Goal: Communication & Community: Answer question/provide support

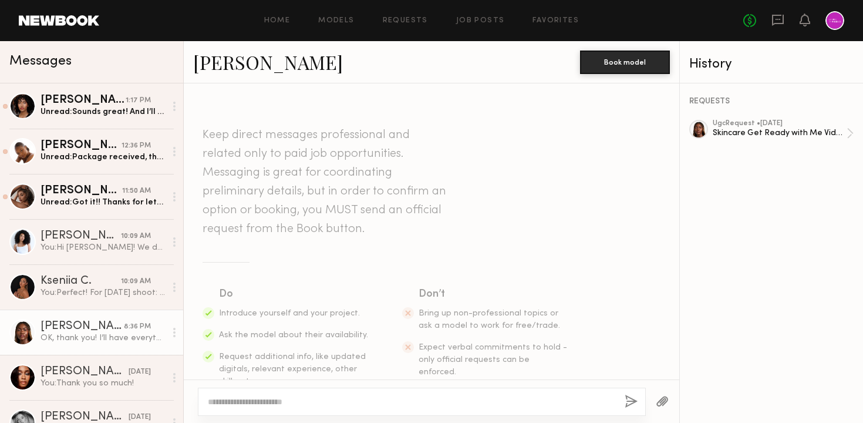
scroll to position [663, 0]
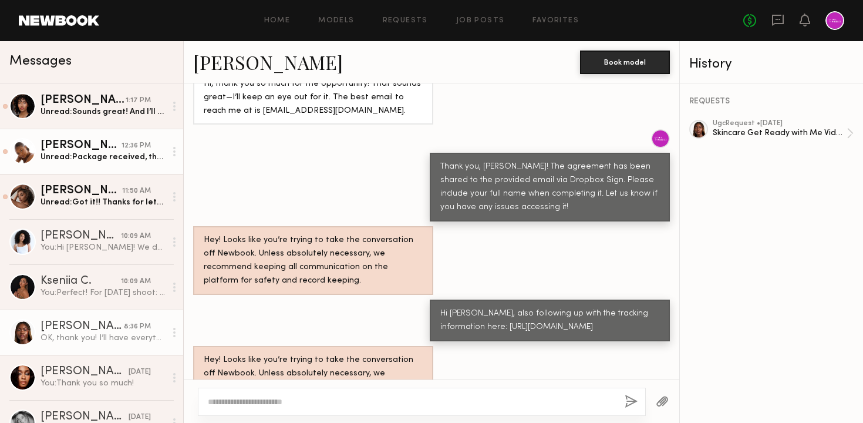
click at [103, 162] on div "Unread: Package received, thank you so much!" at bounding box center [103, 156] width 125 height 11
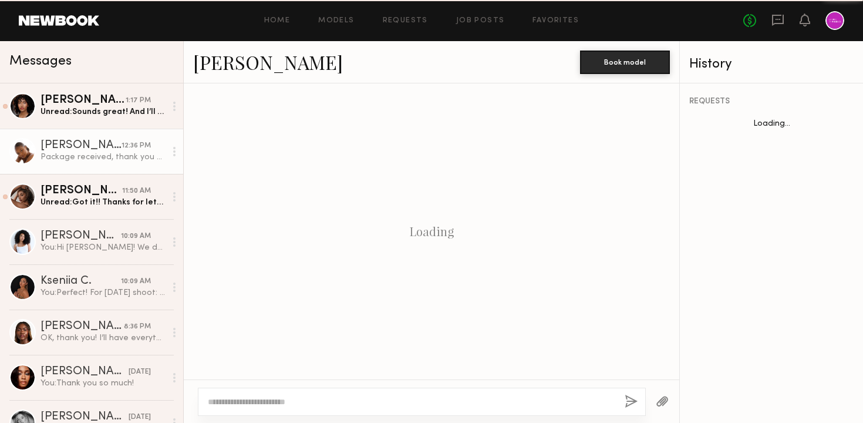
scroll to position [1129, 0]
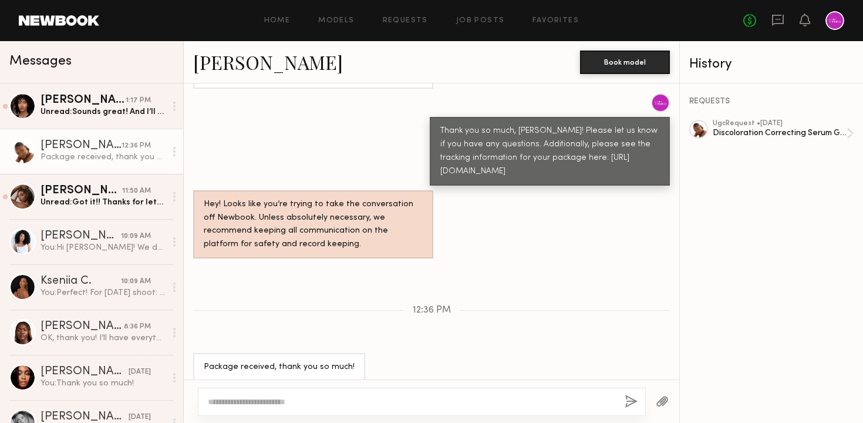
click at [334, 402] on textarea at bounding box center [411, 402] width 407 height 12
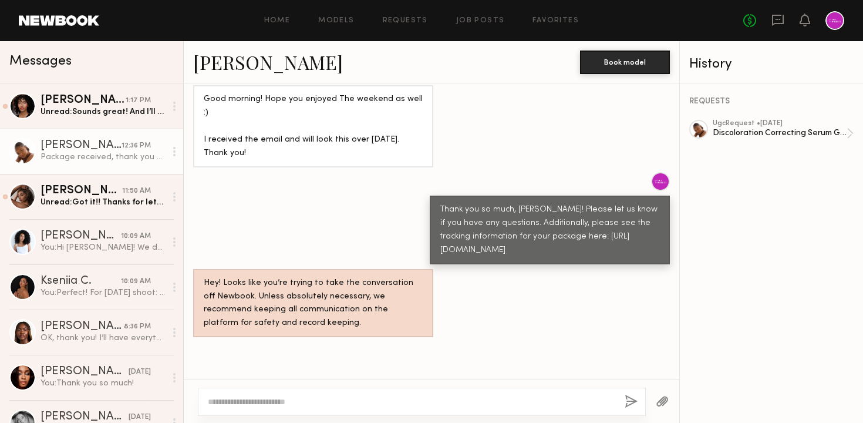
scroll to position [1062, 0]
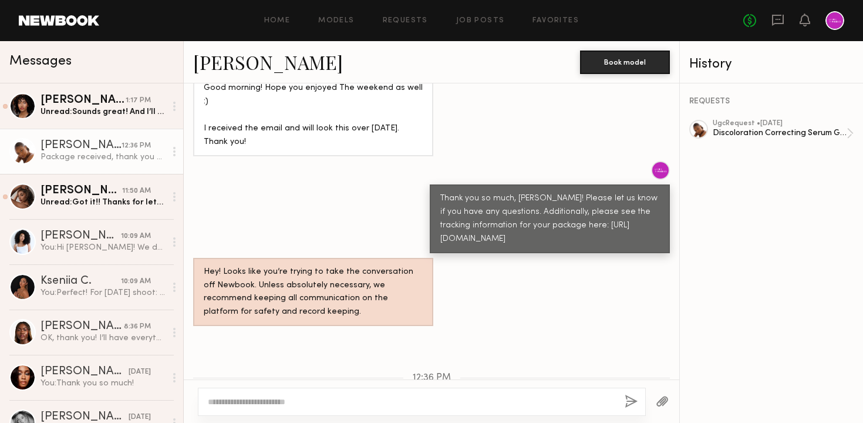
drag, startPoint x: 457, startPoint y: 227, endPoint x: 441, endPoint y: 199, distance: 31.5
click at [441, 199] on div "Thank you so much, [PERSON_NAME]! Please let us know if you have any questions.…" at bounding box center [549, 219] width 219 height 54
copy div "[URL][DOMAIN_NAME]"
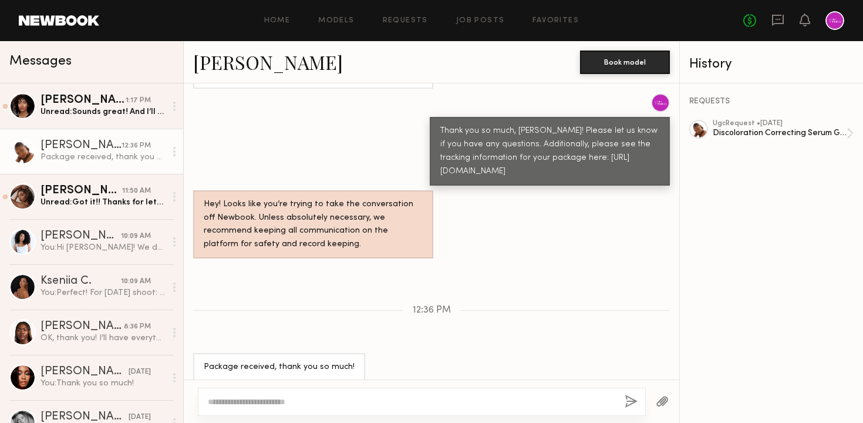
click at [340, 402] on textarea at bounding box center [411, 402] width 407 height 12
type textarea "**********"
click at [628, 402] on button "button" at bounding box center [631, 402] width 13 height 15
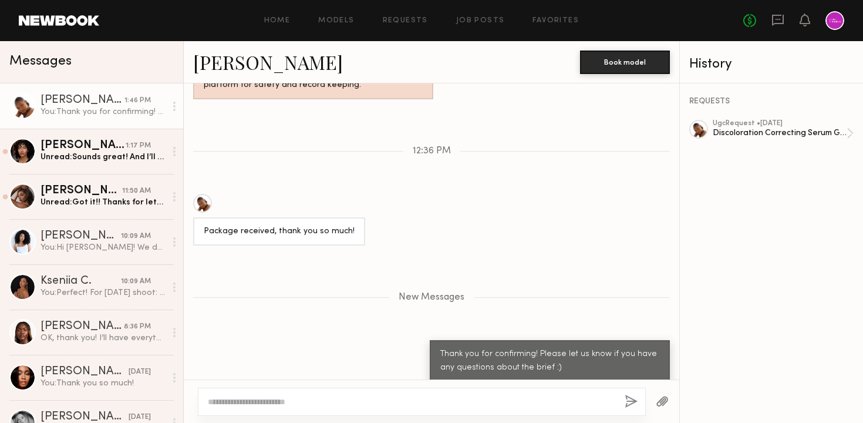
click at [390, 295] on div "New Messages" at bounding box center [431, 295] width 495 height 90
